Goal: Task Accomplishment & Management: Manage account settings

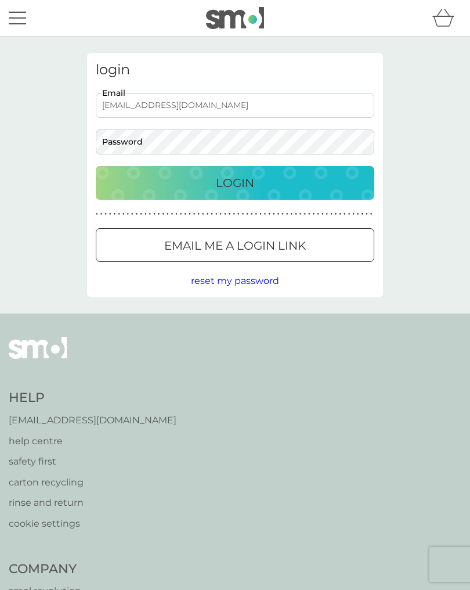
type input "[EMAIL_ADDRESS][DOMAIN_NAME]"
click at [277, 175] on div "Login" at bounding box center [234, 182] width 255 height 19
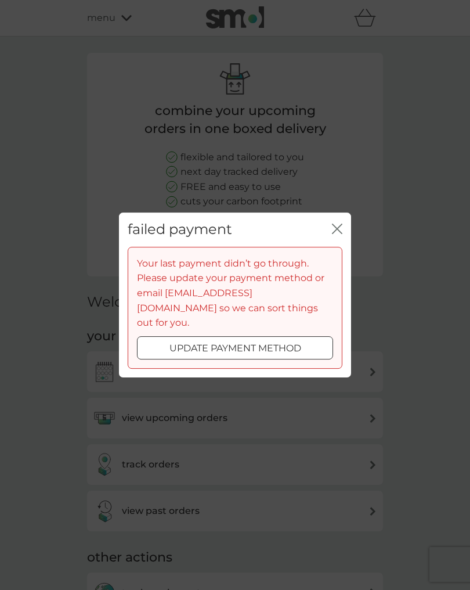
click at [276, 341] on p "update payment method" at bounding box center [235, 348] width 132 height 15
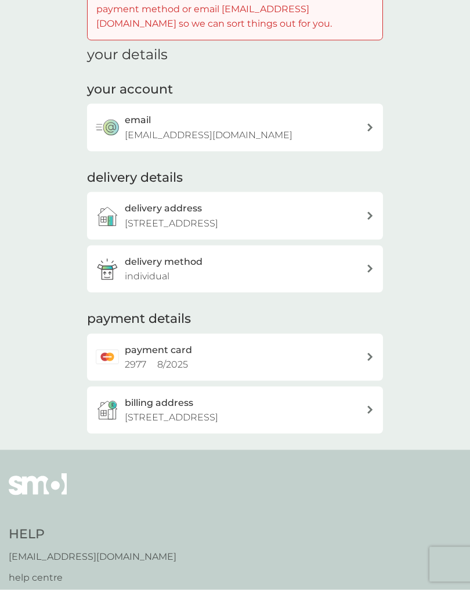
scroll to position [76, 0]
click at [374, 359] on div "payment card 2977 8 / 2025" at bounding box center [235, 356] width 296 height 47
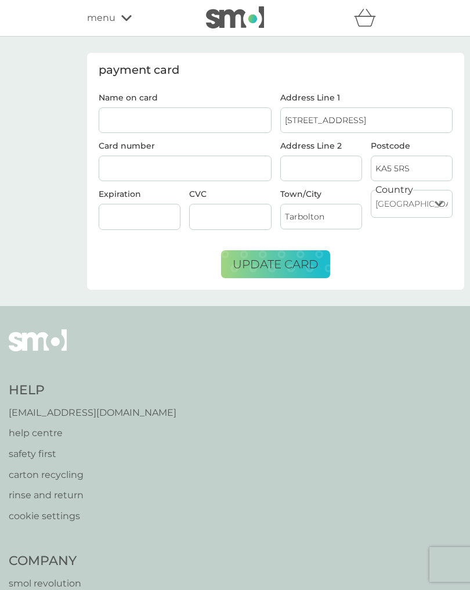
click at [161, 124] on input "Name on card" at bounding box center [185, 120] width 173 height 26
type input "[PERSON_NAME]"
click at [238, 204] on div at bounding box center [230, 217] width 82 height 26
click at [226, 222] on div at bounding box center [230, 217] width 82 height 26
click at [291, 262] on span "update card" at bounding box center [276, 264] width 86 height 14
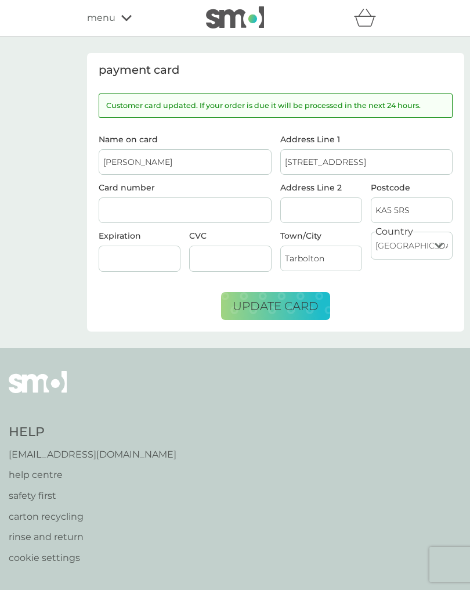
click at [285, 306] on span "update card" at bounding box center [276, 306] width 86 height 14
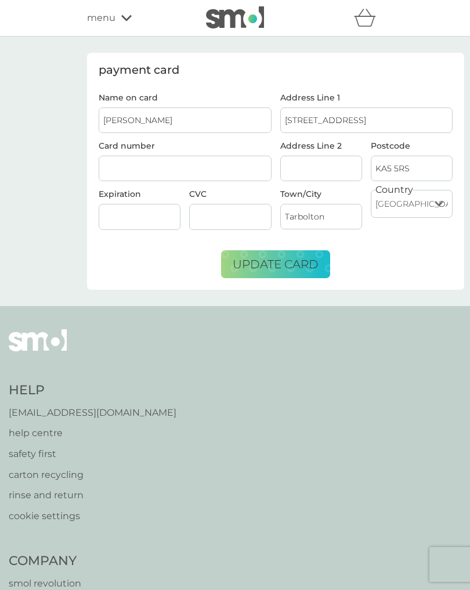
click at [280, 260] on span "update card" at bounding box center [276, 264] width 86 height 14
click at [272, 262] on span "update card" at bounding box center [276, 264] width 86 height 14
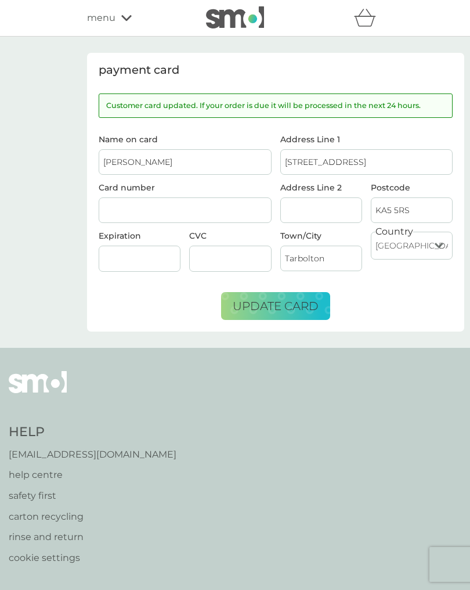
click at [284, 308] on span "update card" at bounding box center [276, 306] width 86 height 14
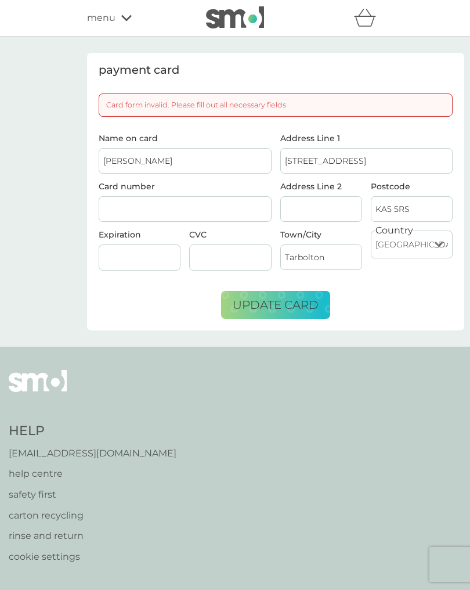
click at [45, 471] on p "help centre" at bounding box center [93, 473] width 168 height 15
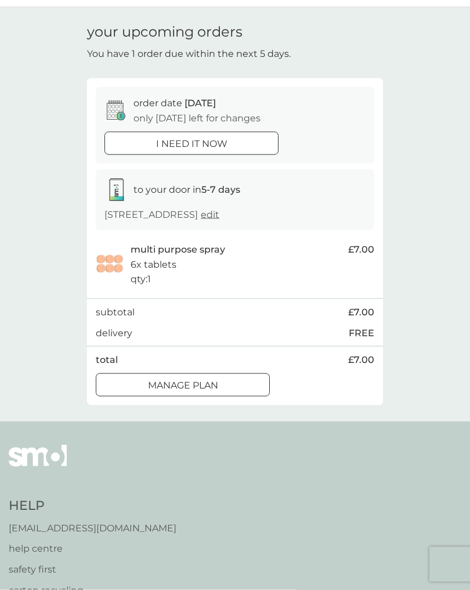
scroll to position [31, 0]
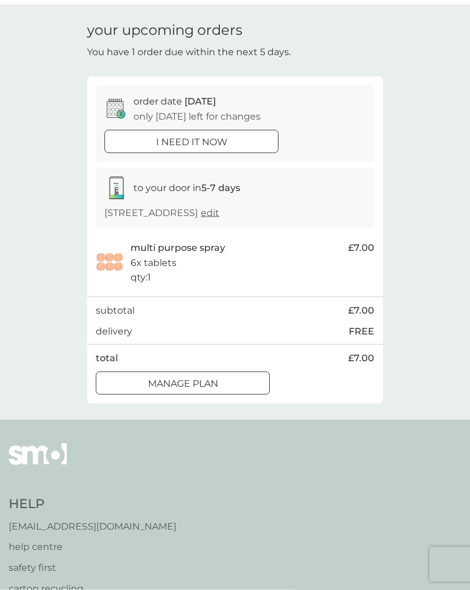
click at [208, 380] on p "Manage plan" at bounding box center [183, 383] width 70 height 15
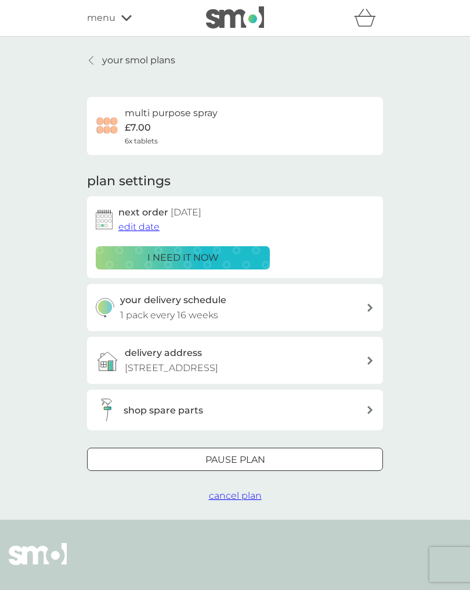
click at [249, 459] on div at bounding box center [249, 459] width 0 height 0
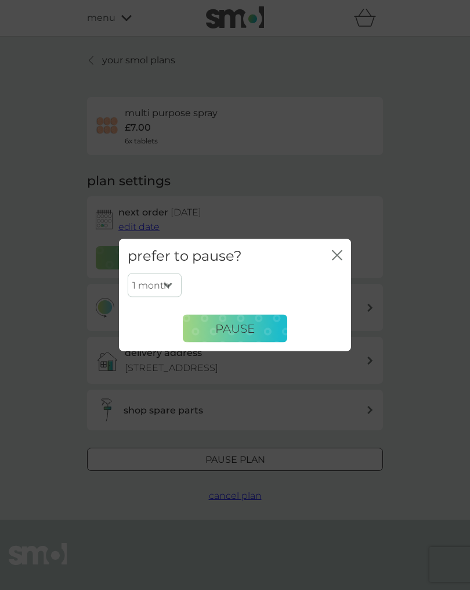
click at [235, 331] on span "Pause" at bounding box center [234, 328] width 39 height 14
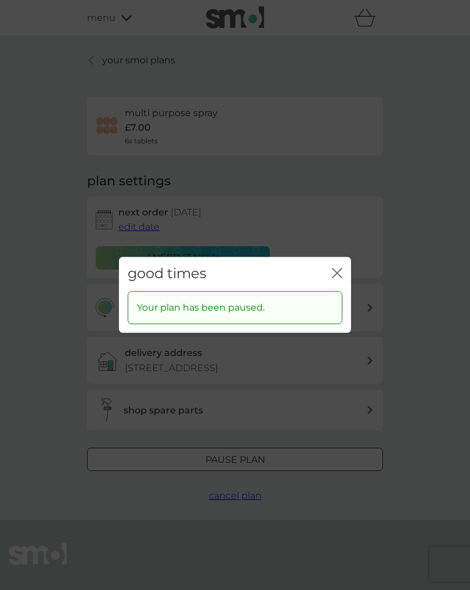
click at [334, 278] on icon "close" at bounding box center [337, 272] width 10 height 10
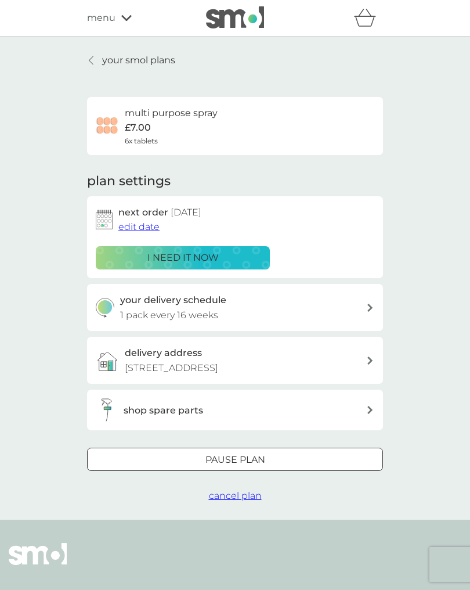
click at [96, 61] on div at bounding box center [92, 60] width 8 height 9
